Goal: Task Accomplishment & Management: Use online tool/utility

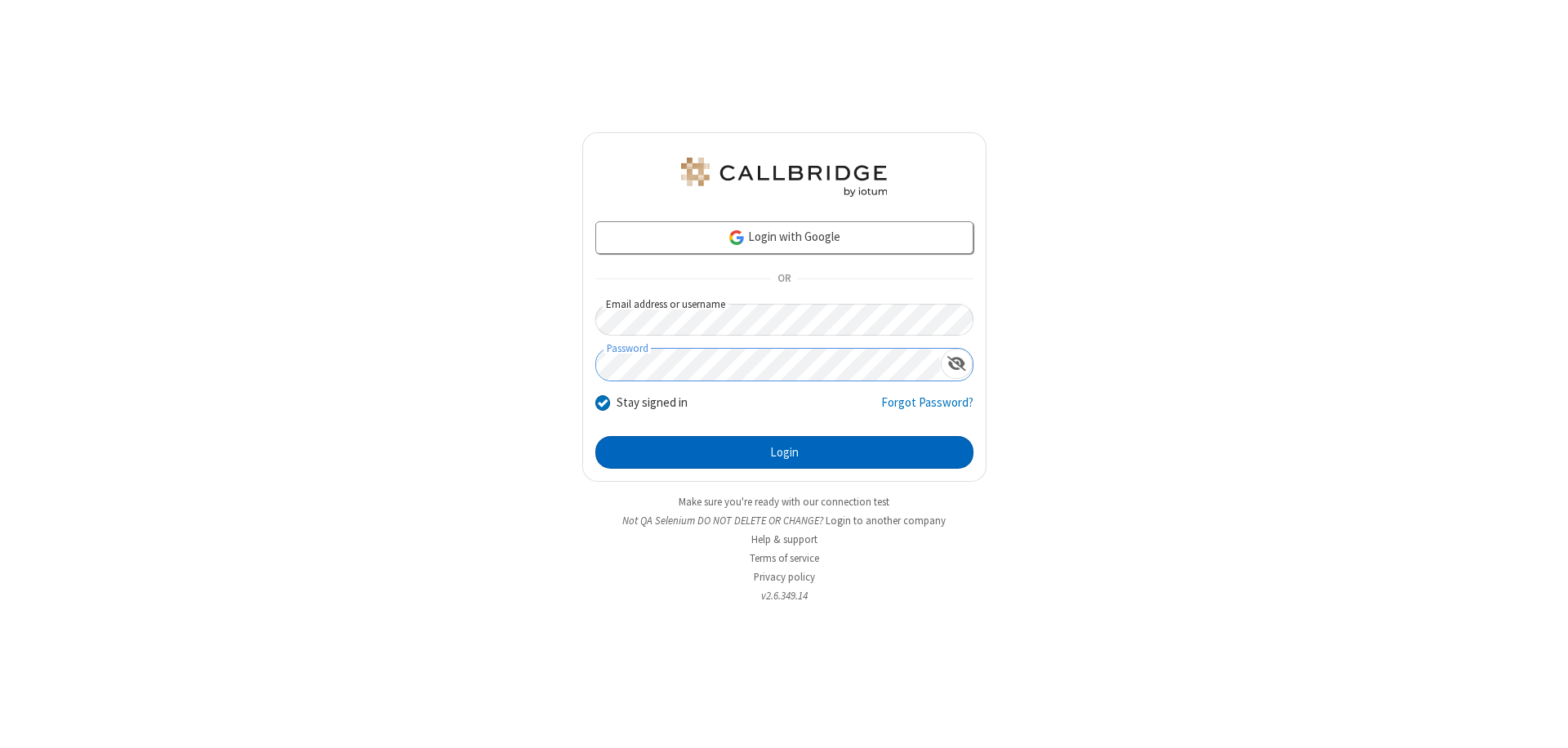
click at [784, 453] on button "Login" at bounding box center [784, 453] width 378 height 33
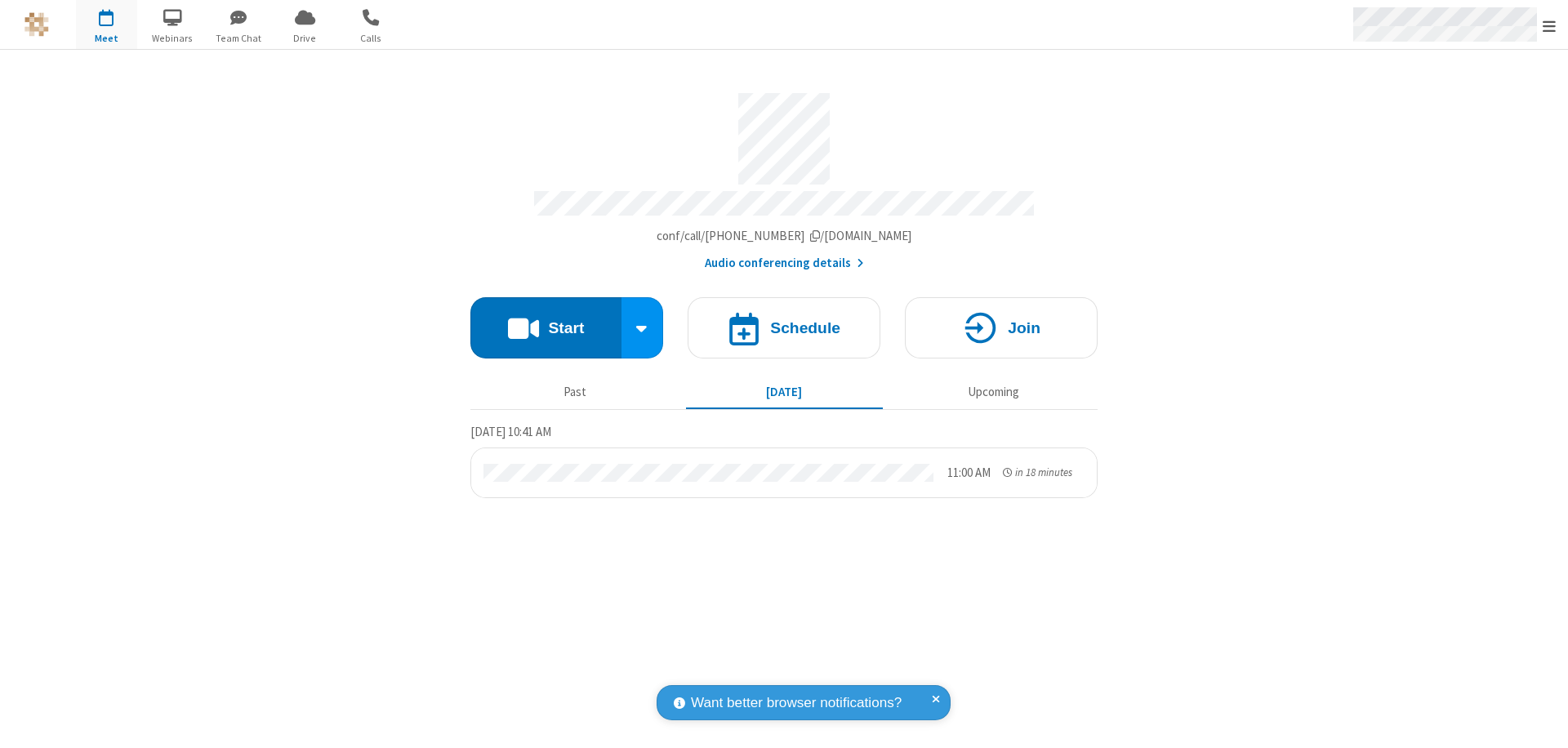
click at [1550, 25] on span "Open menu" at bounding box center [1549, 25] width 13 height 17
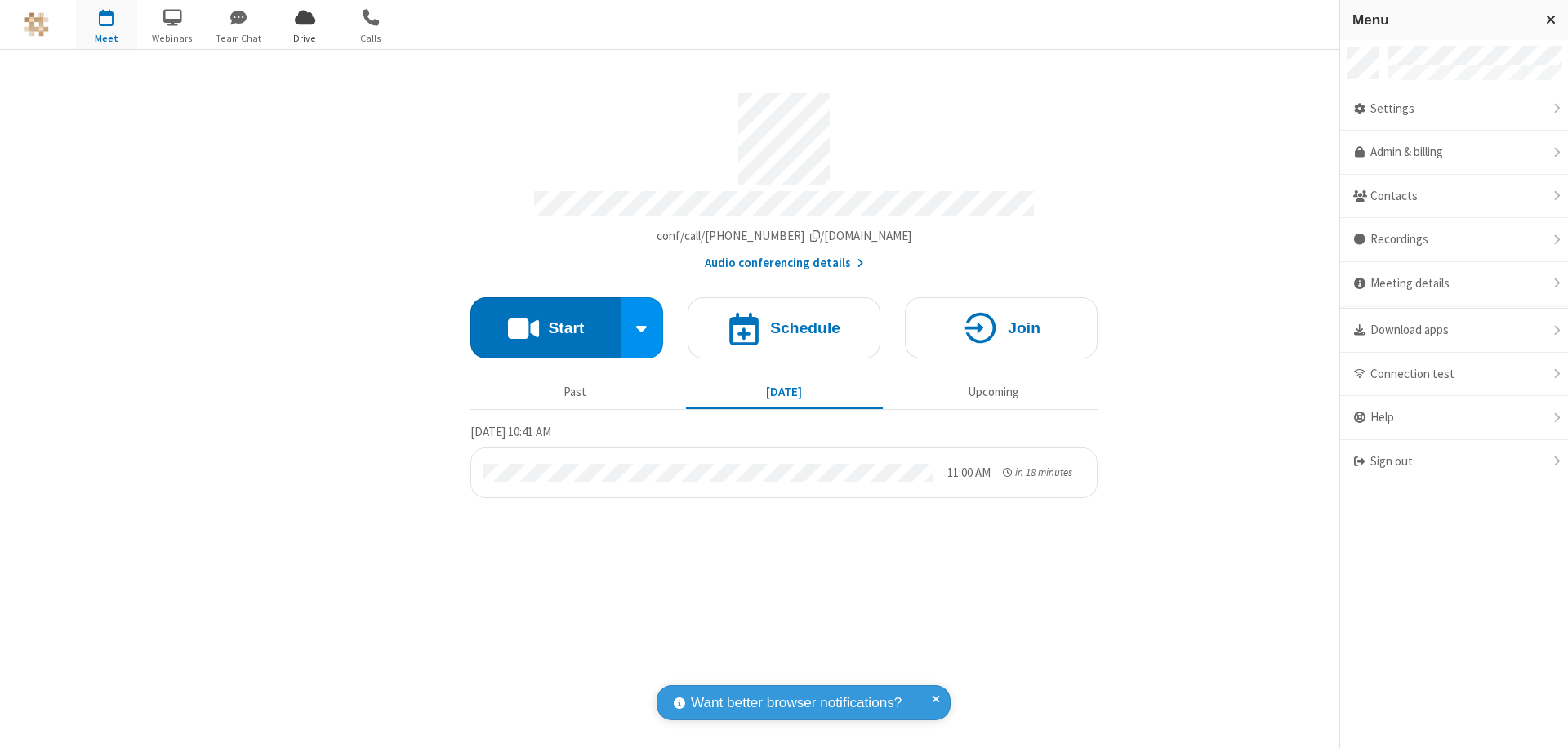
click at [305, 38] on span "Drive" at bounding box center [304, 38] width 61 height 15
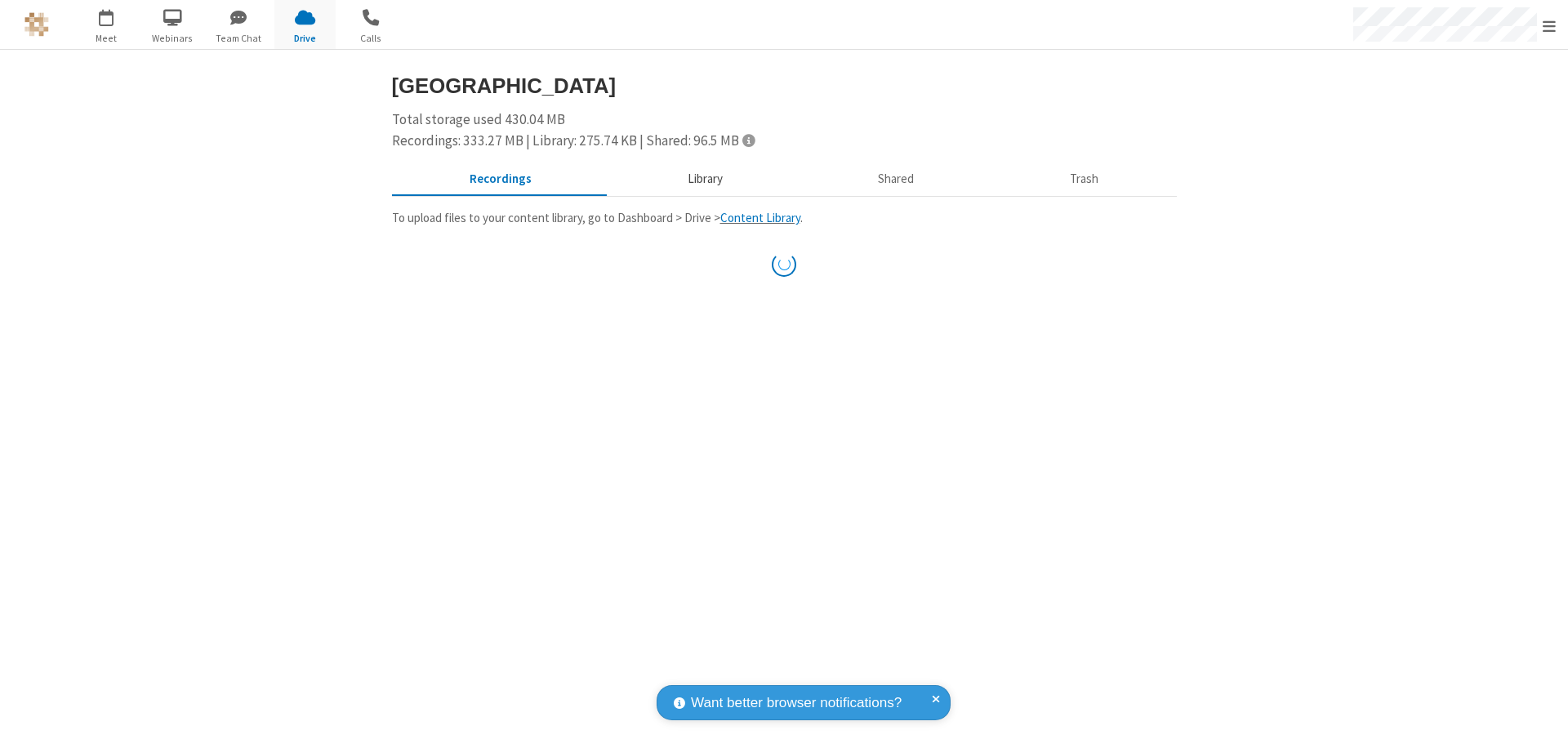
click at [697, 179] on button "Library" at bounding box center [704, 180] width 191 height 31
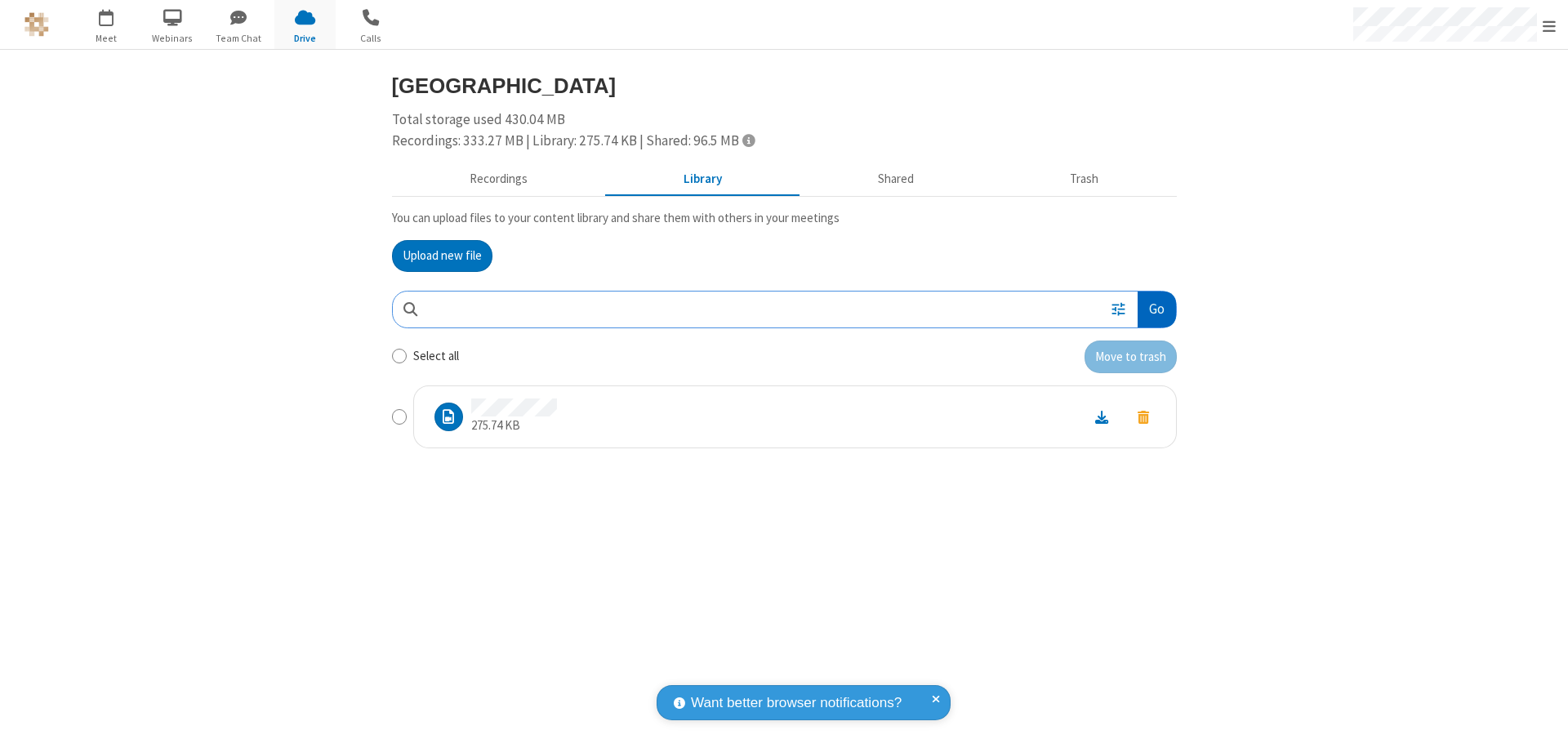
click at [1156, 309] on button "Go" at bounding box center [1156, 310] width 38 height 37
click at [442, 255] on button "Upload new file" at bounding box center [442, 256] width 100 height 33
